Goal: Task Accomplishment & Management: Use online tool/utility

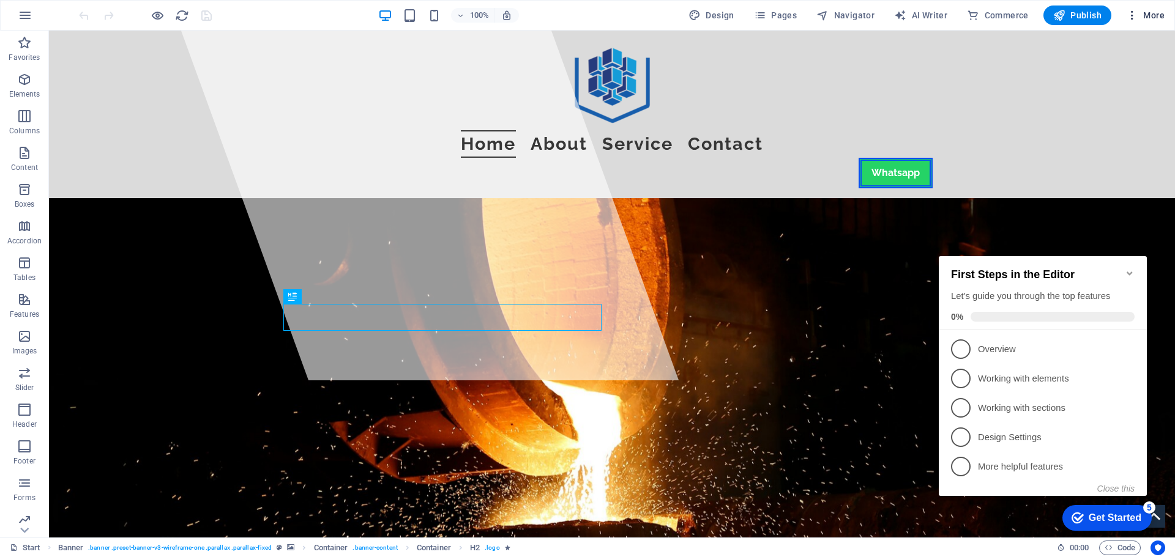
click at [1130, 17] on icon "button" at bounding box center [1132, 15] width 12 height 12
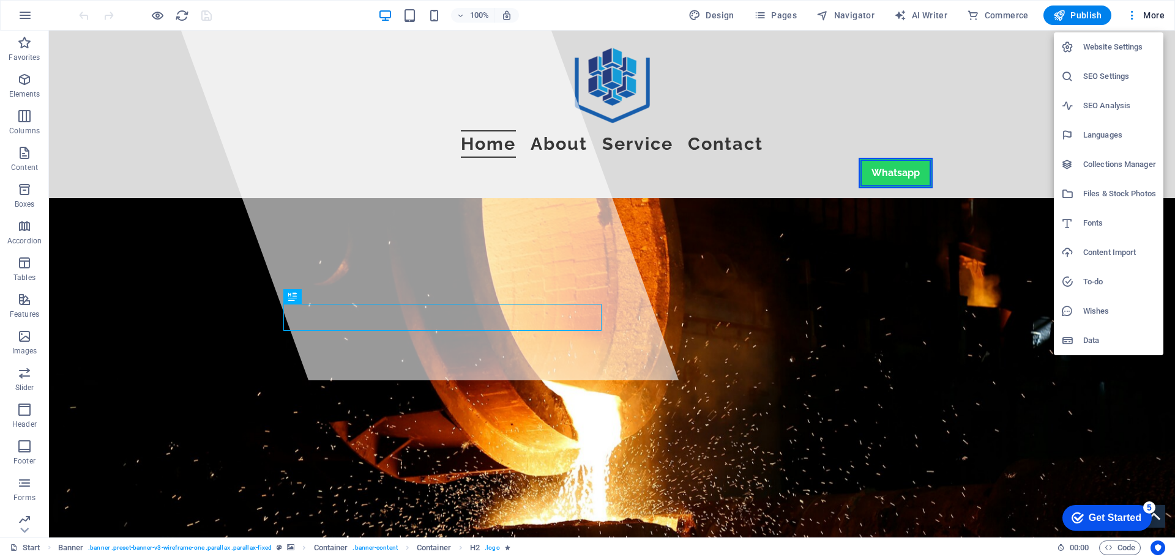
click at [1095, 283] on h6 "To-do" at bounding box center [1119, 282] width 73 height 15
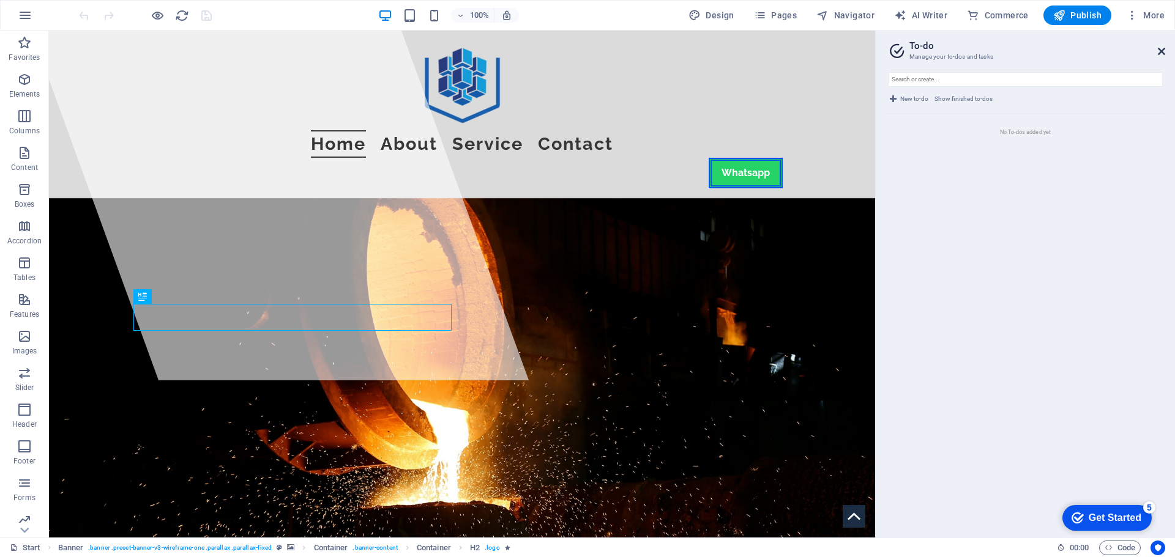
click at [1159, 51] on icon at bounding box center [1161, 52] width 7 height 10
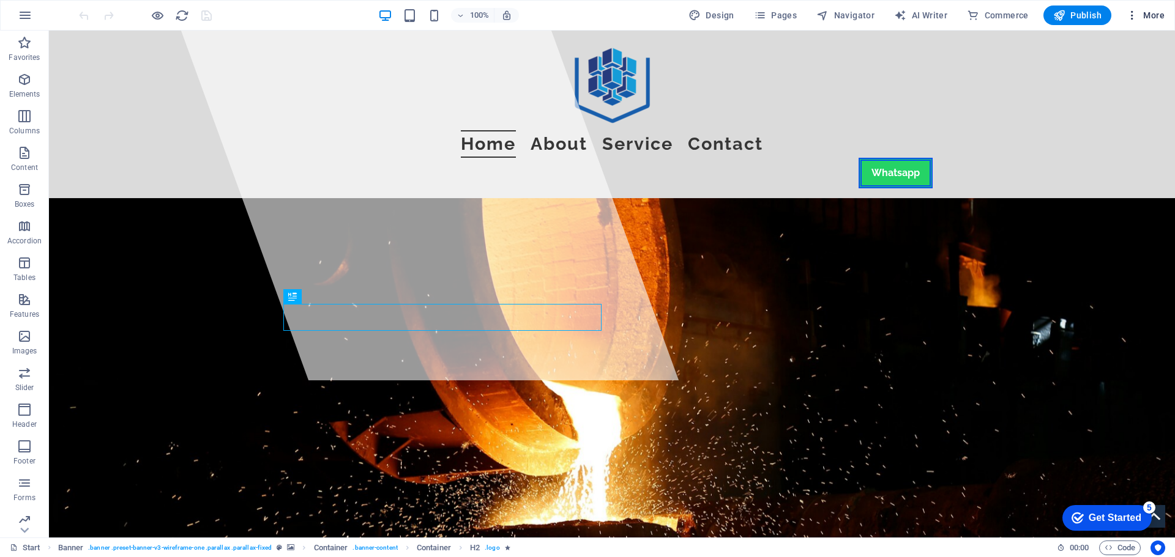
click at [1134, 17] on icon "button" at bounding box center [1132, 15] width 12 height 12
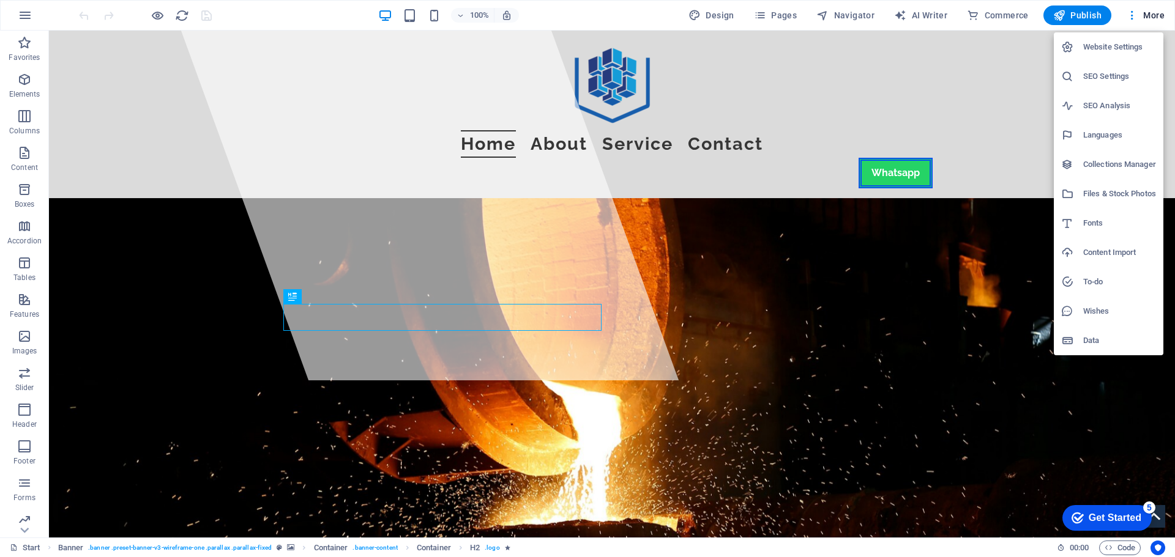
click at [1098, 343] on h6 "Data" at bounding box center [1119, 341] width 73 height 15
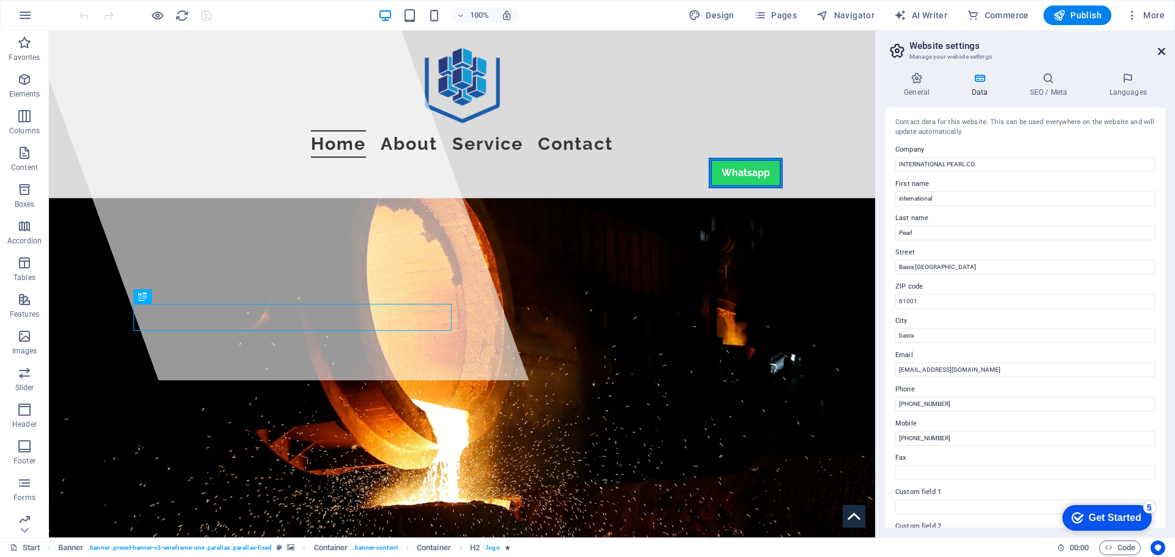
click at [1158, 50] on icon at bounding box center [1161, 52] width 7 height 10
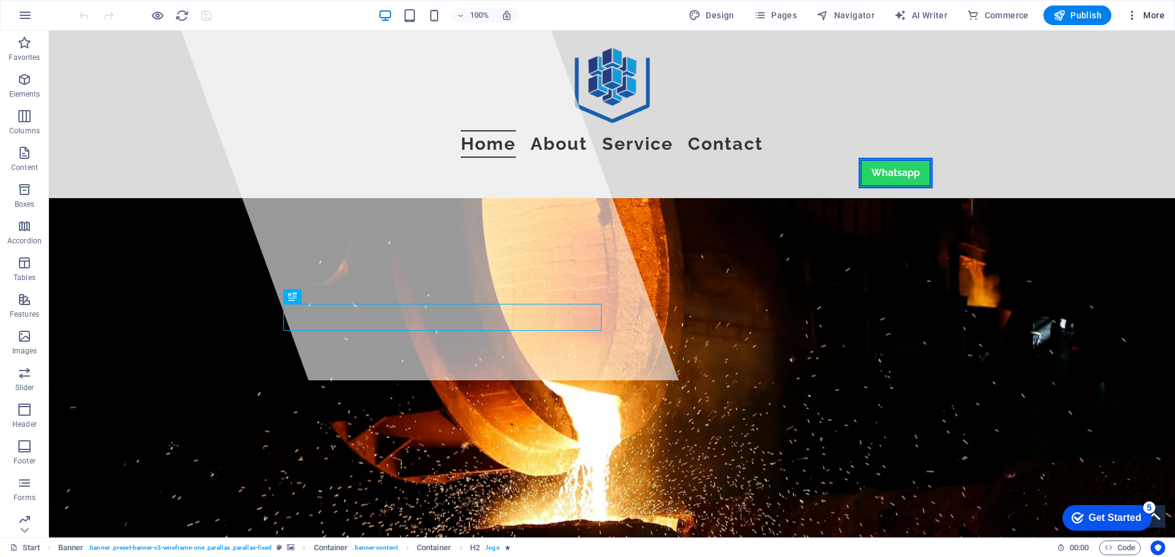
click at [1129, 16] on icon "button" at bounding box center [1132, 15] width 12 height 12
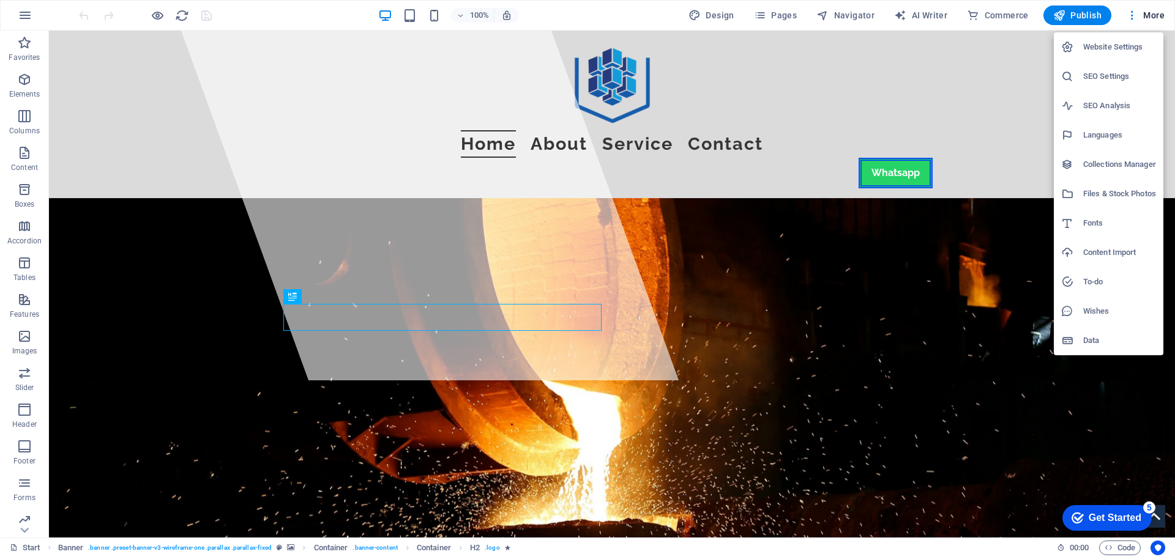
click at [1115, 194] on h6 "Files & Stock Photos" at bounding box center [1119, 194] width 73 height 15
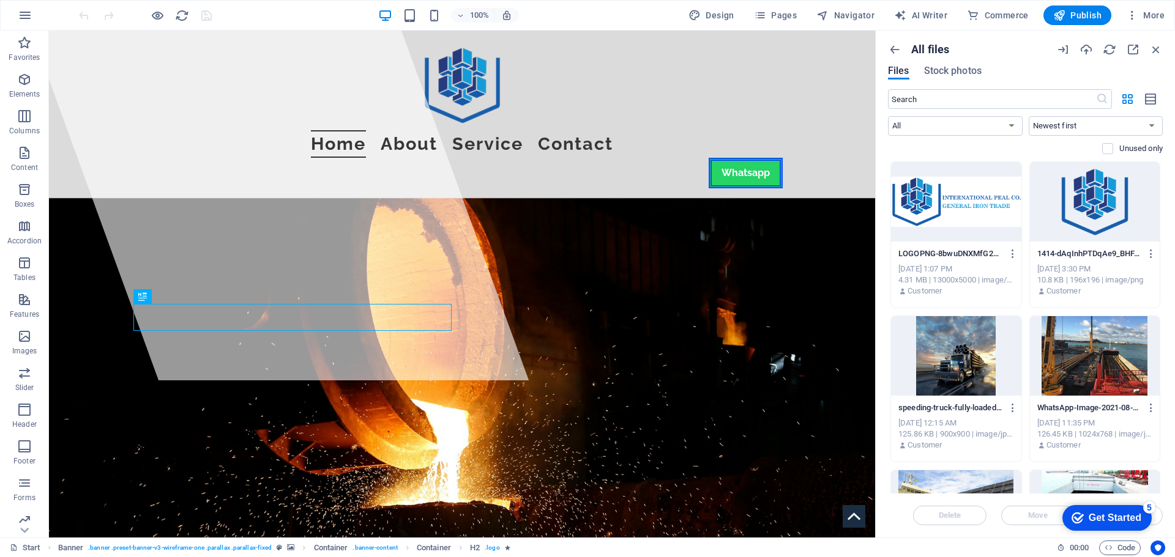
click at [1102, 197] on div at bounding box center [1095, 202] width 130 height 80
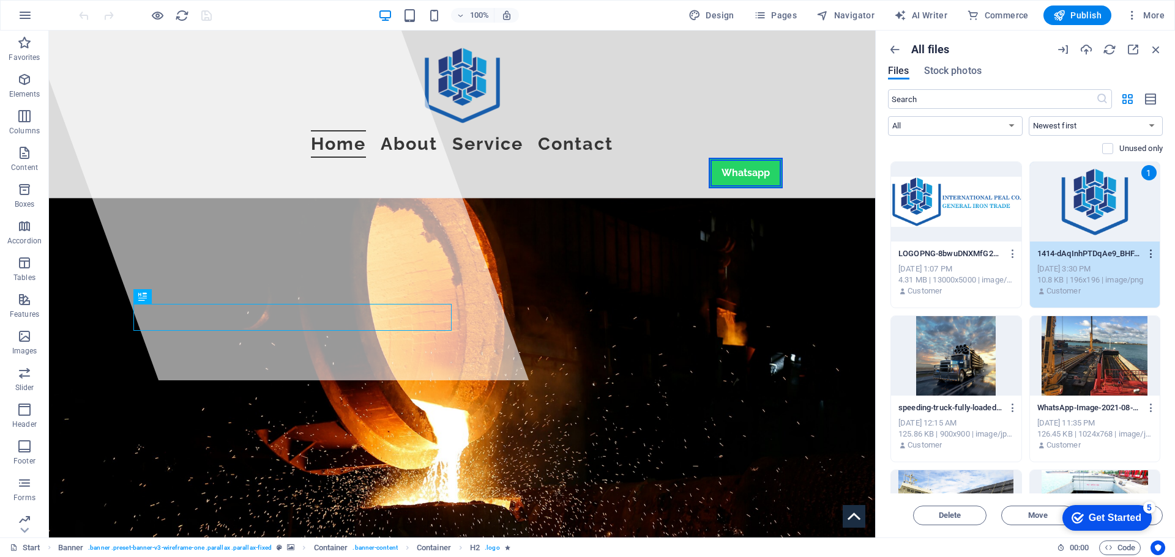
click at [1148, 252] on icon "button" at bounding box center [1152, 253] width 12 height 11
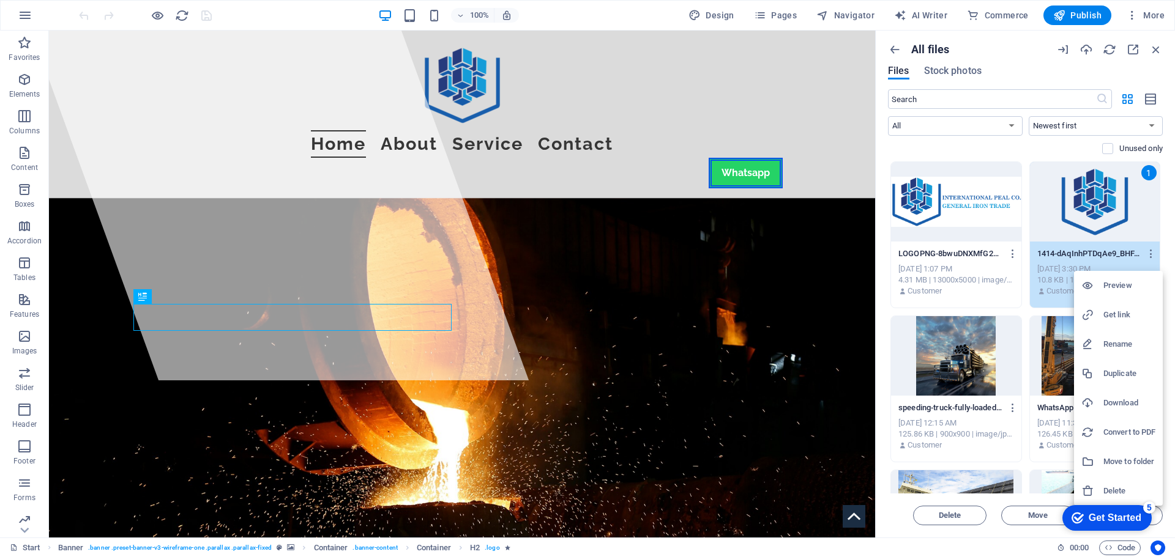
click at [1122, 404] on h6 "Download" at bounding box center [1129, 403] width 52 height 15
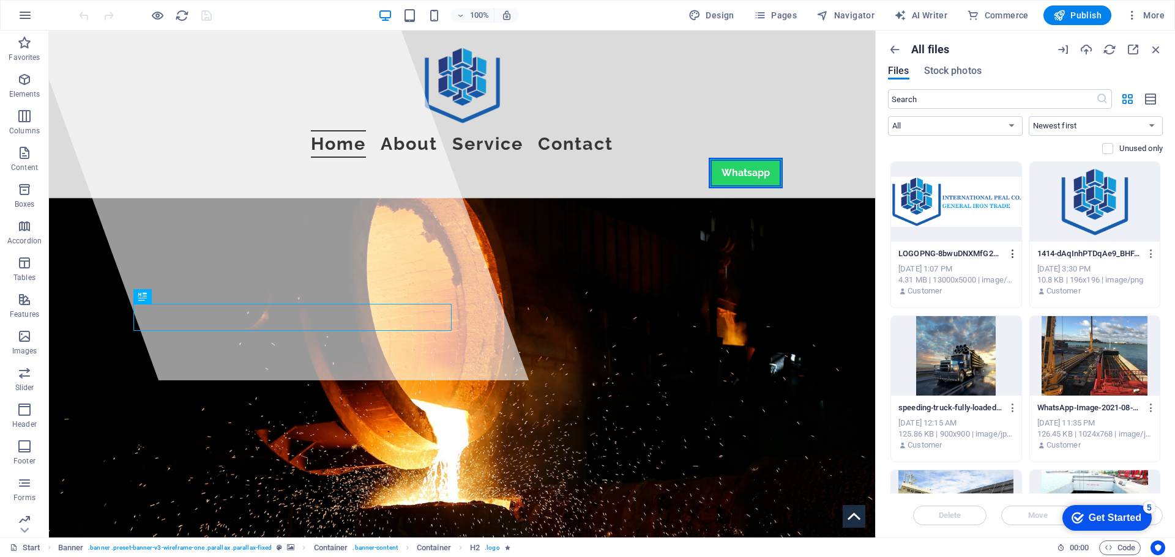
click at [1009, 252] on icon "button" at bounding box center [1013, 253] width 12 height 11
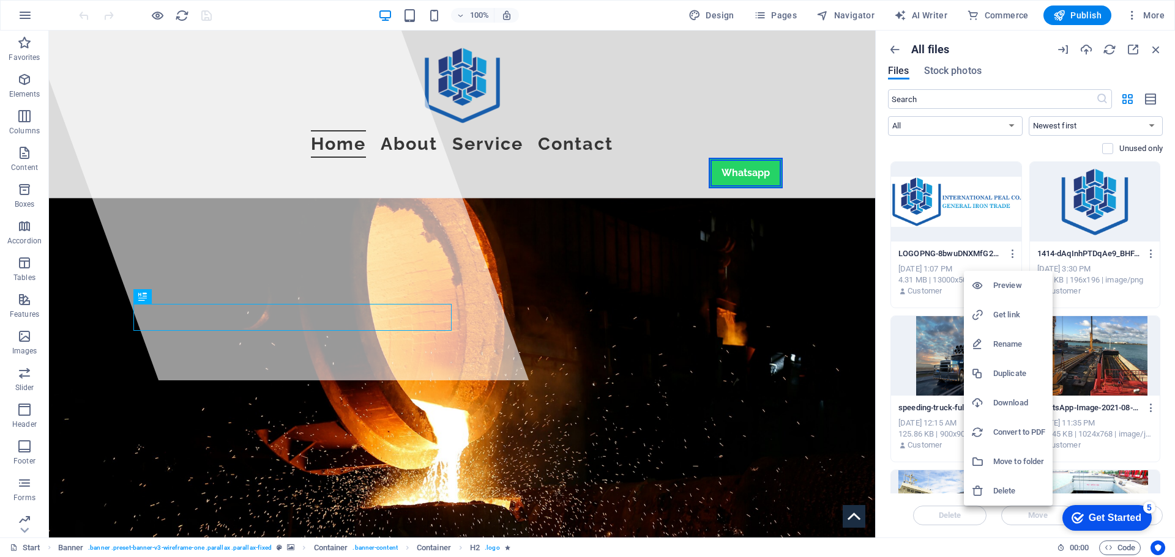
click at [1009, 405] on h6 "Download" at bounding box center [1019, 403] width 52 height 15
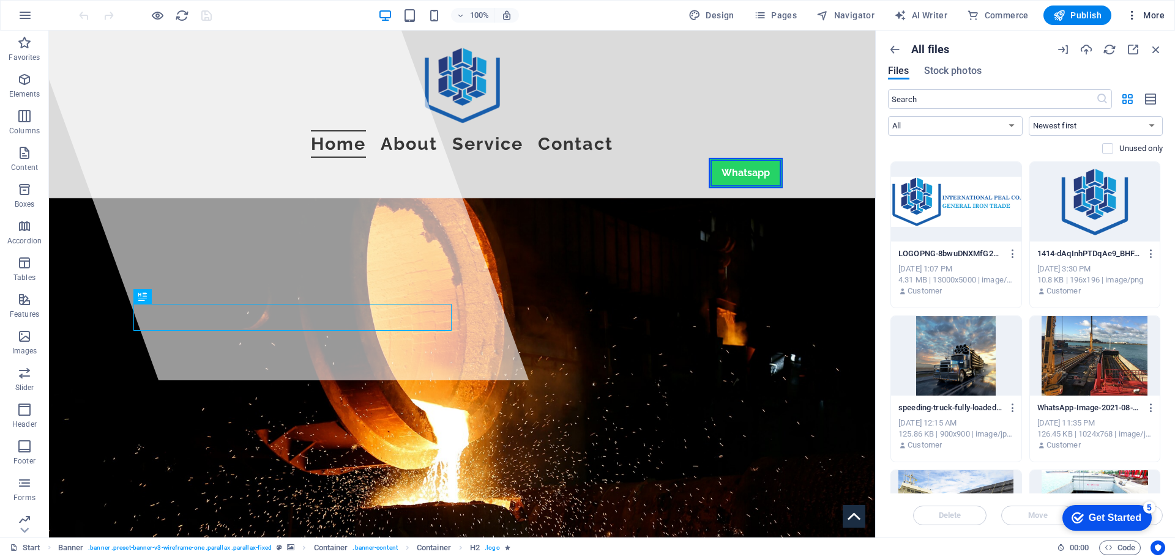
click at [1131, 14] on icon "button" at bounding box center [1132, 15] width 12 height 12
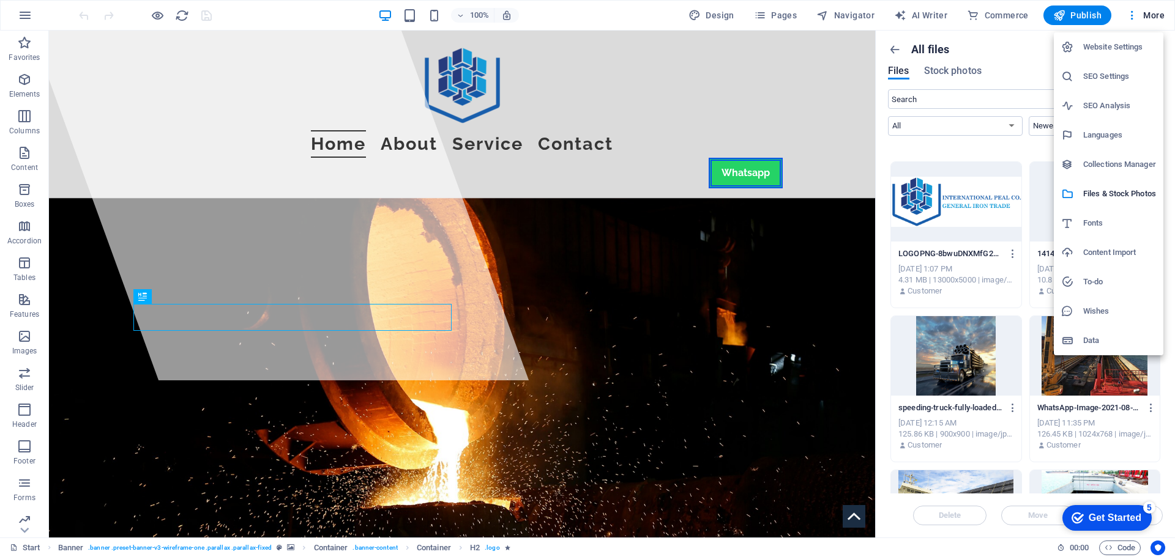
click at [1085, 252] on h6 "Content Import" at bounding box center [1119, 252] width 73 height 15
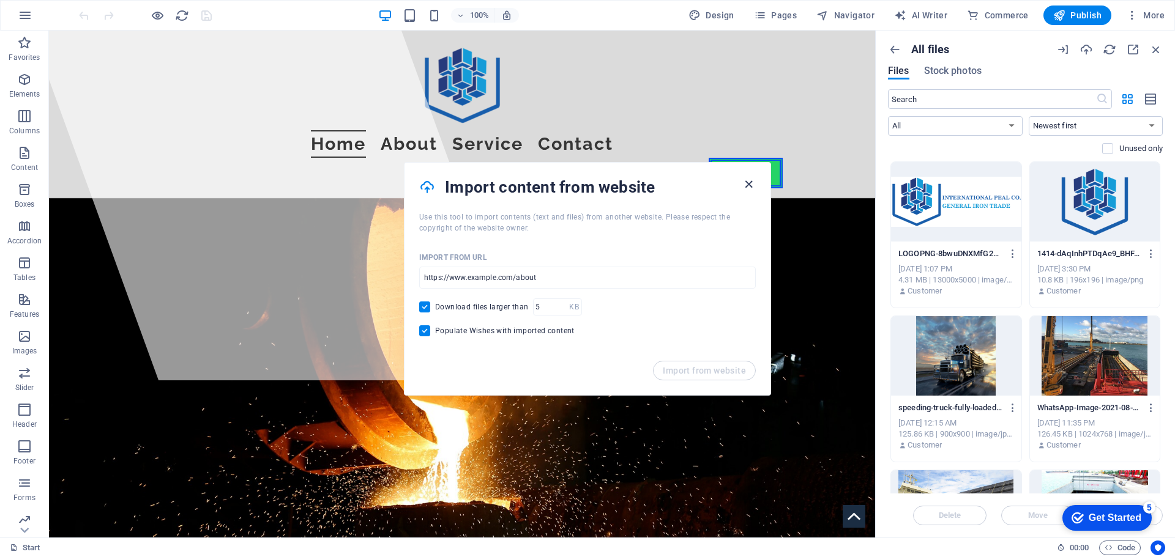
click at [745, 185] on icon "button" at bounding box center [749, 184] width 14 height 14
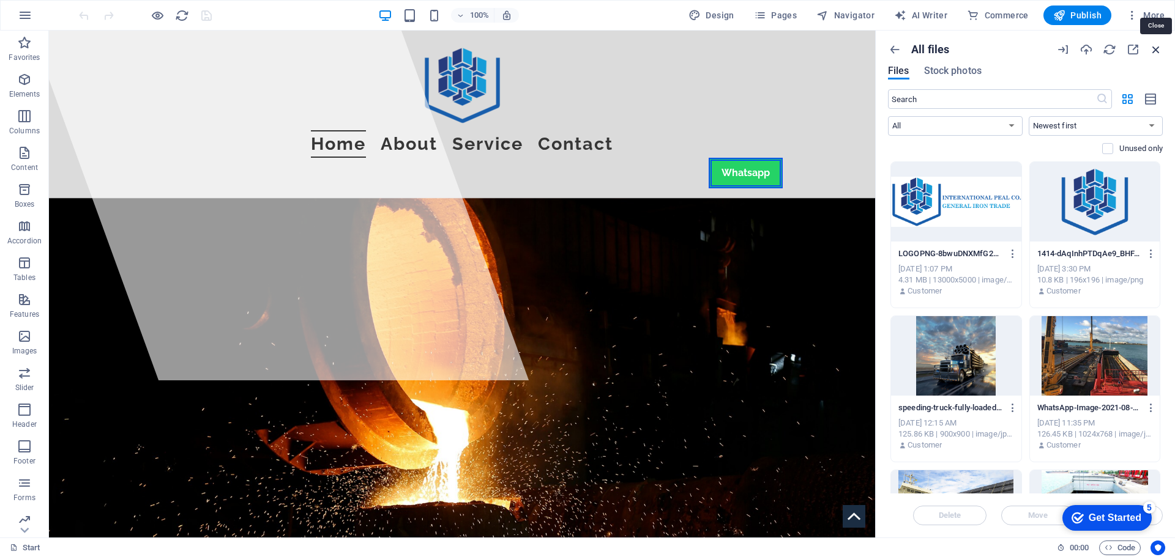
click at [1156, 50] on icon "button" at bounding box center [1155, 49] width 13 height 13
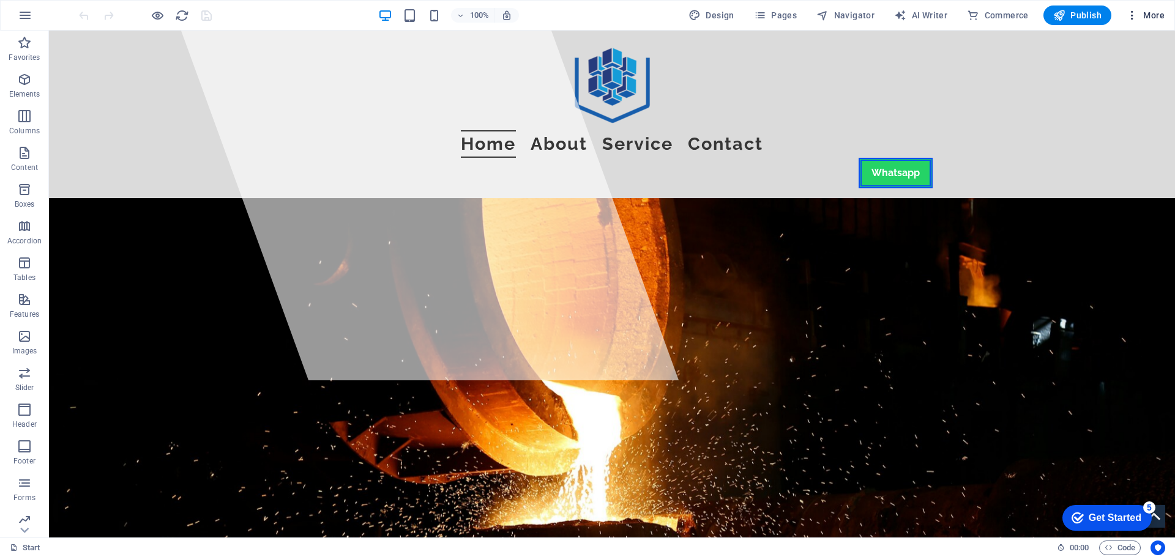
click at [1136, 15] on icon "button" at bounding box center [1132, 15] width 12 height 12
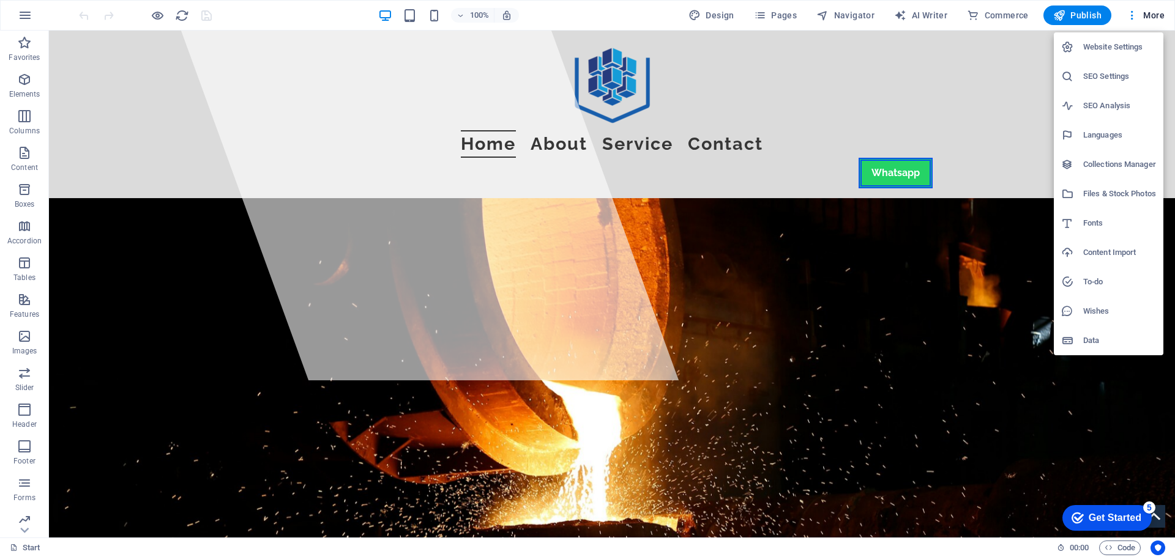
click at [25, 16] on div at bounding box center [587, 278] width 1175 height 557
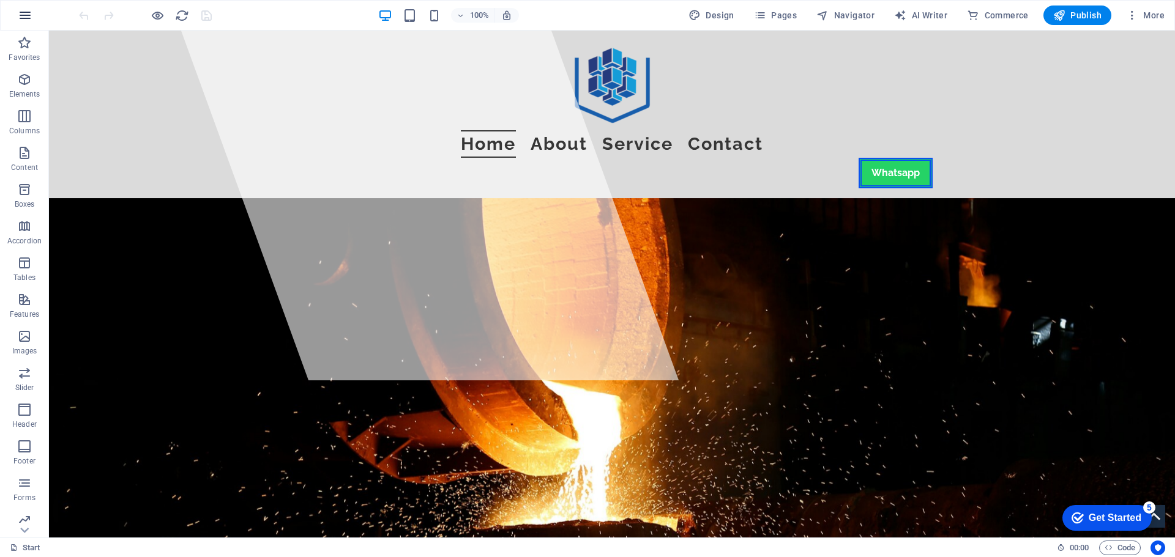
click at [24, 13] on icon "button" at bounding box center [25, 15] width 15 height 15
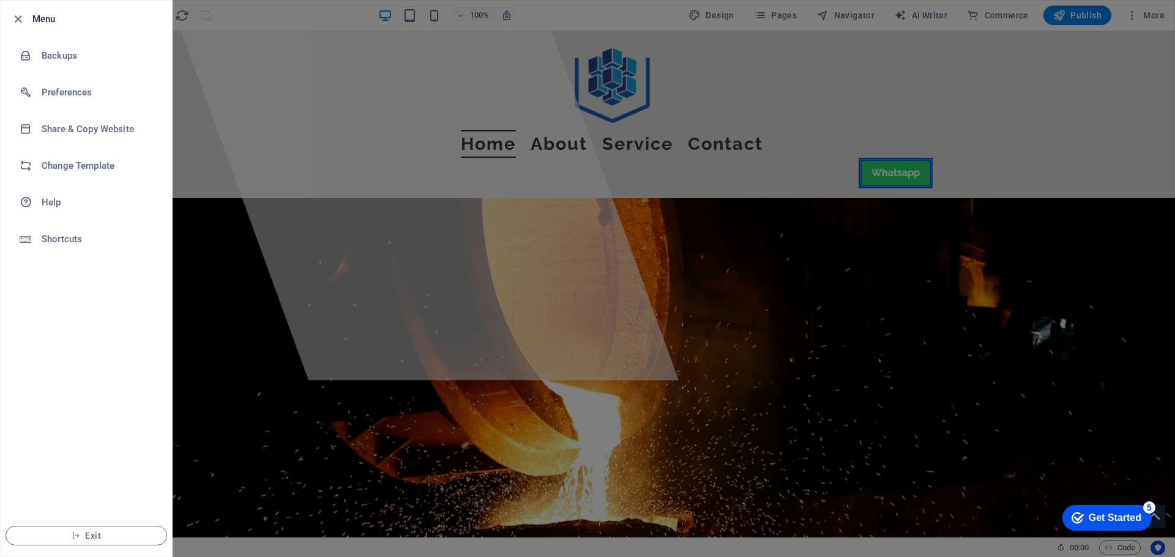
click at [614, 65] on div at bounding box center [587, 278] width 1175 height 557
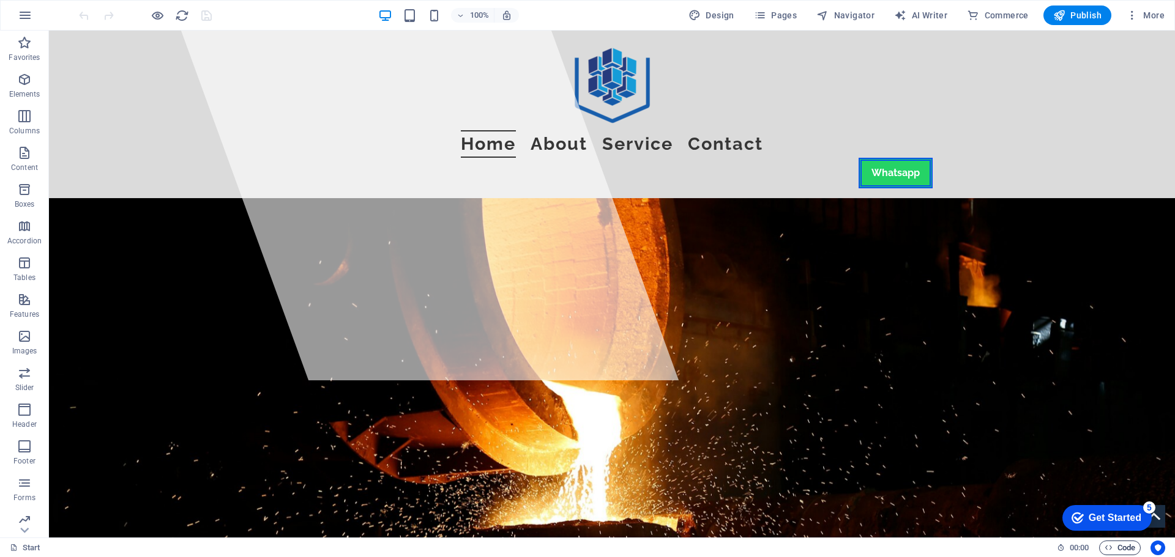
click at [1114, 548] on span "Code" at bounding box center [1120, 548] width 31 height 15
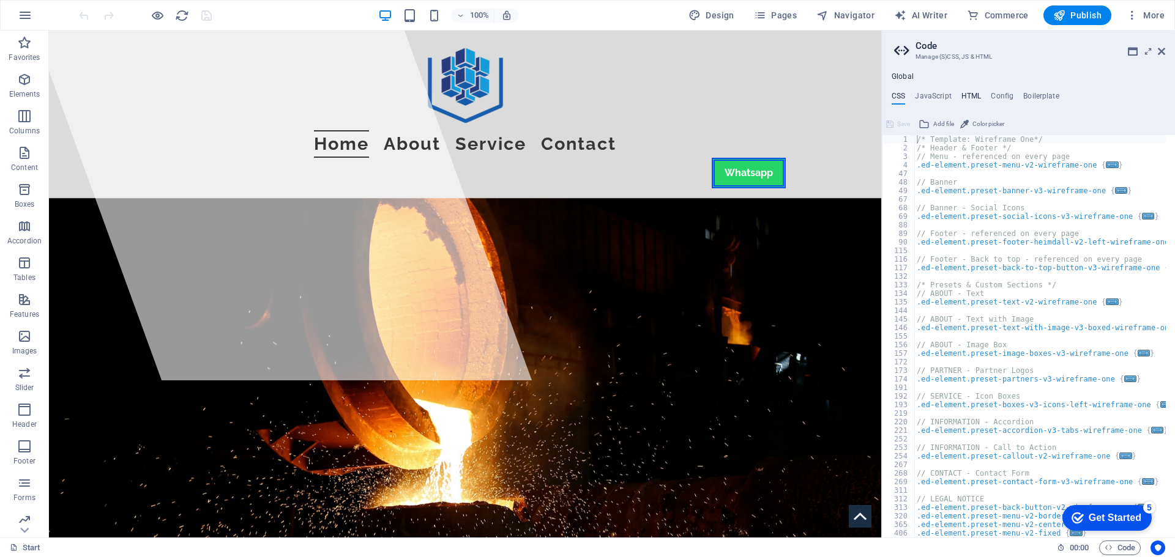
click at [965, 95] on h4 "HTML" at bounding box center [971, 98] width 20 height 13
type textarea "{{content}}"
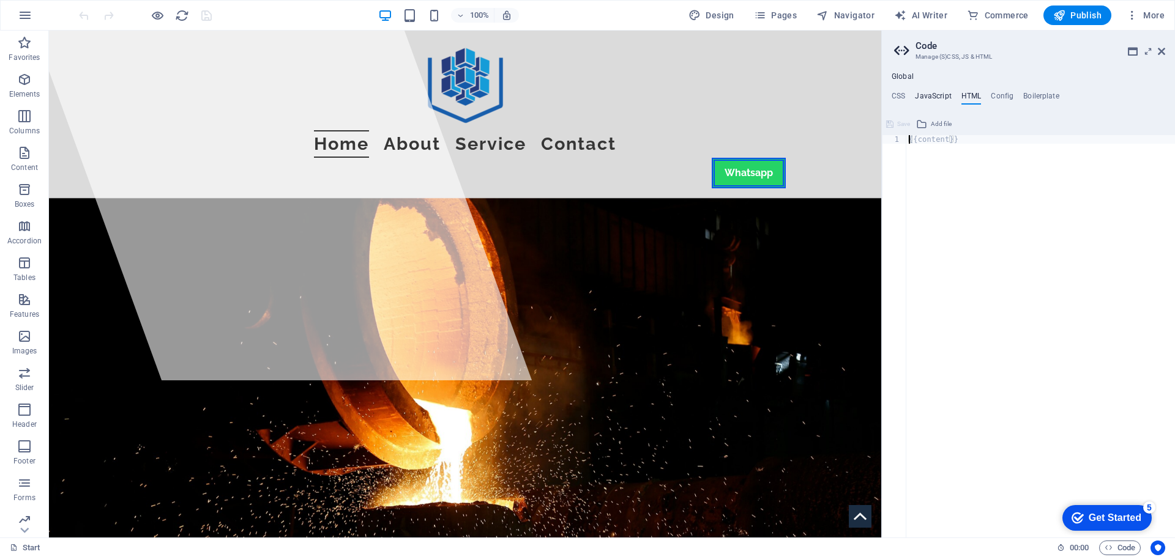
click at [941, 97] on h4 "JavaScript" at bounding box center [933, 98] width 36 height 13
type textarea "/* JS for preset "Menu V2" */"
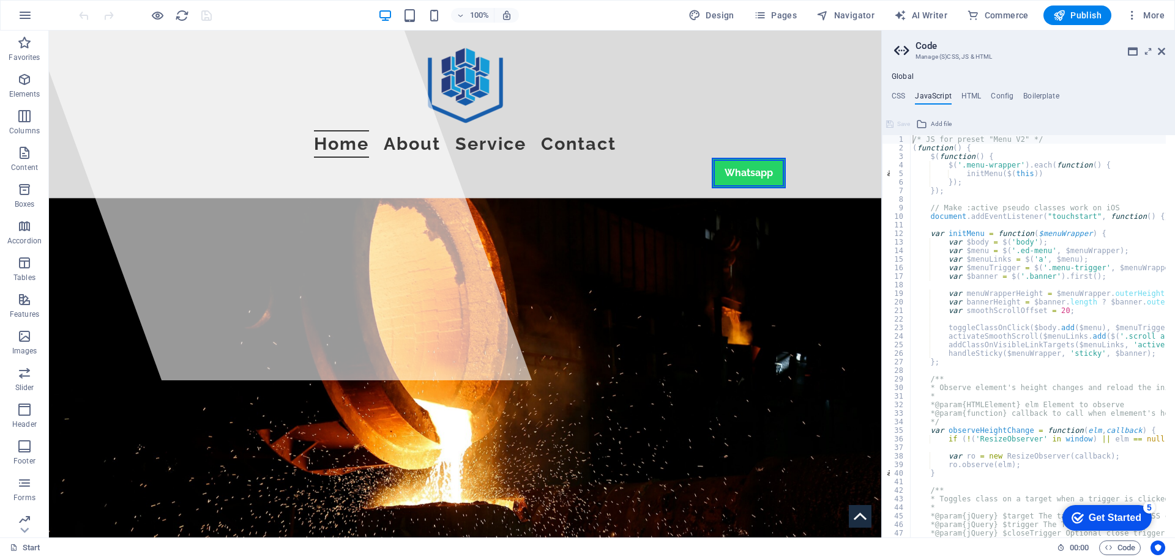
click at [890, 93] on ul "CSS JavaScript HTML Config Boilerplate" at bounding box center [1028, 98] width 293 height 13
click at [898, 94] on h4 "CSS" at bounding box center [898, 98] width 13 height 13
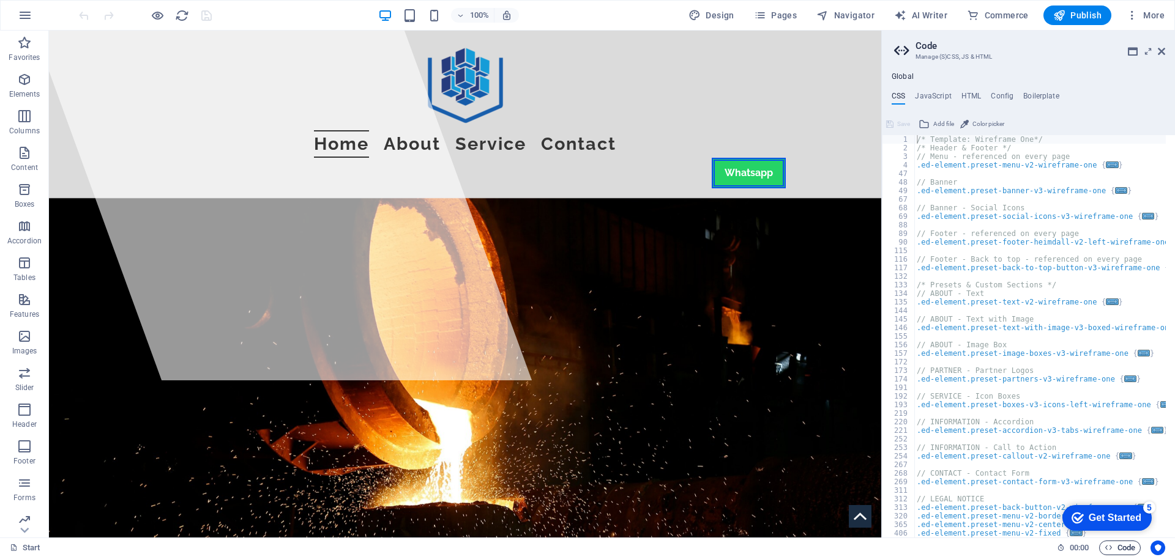
click at [1109, 550] on icon "button" at bounding box center [1109, 548] width 8 height 8
